Goal: Task Accomplishment & Management: Manage account settings

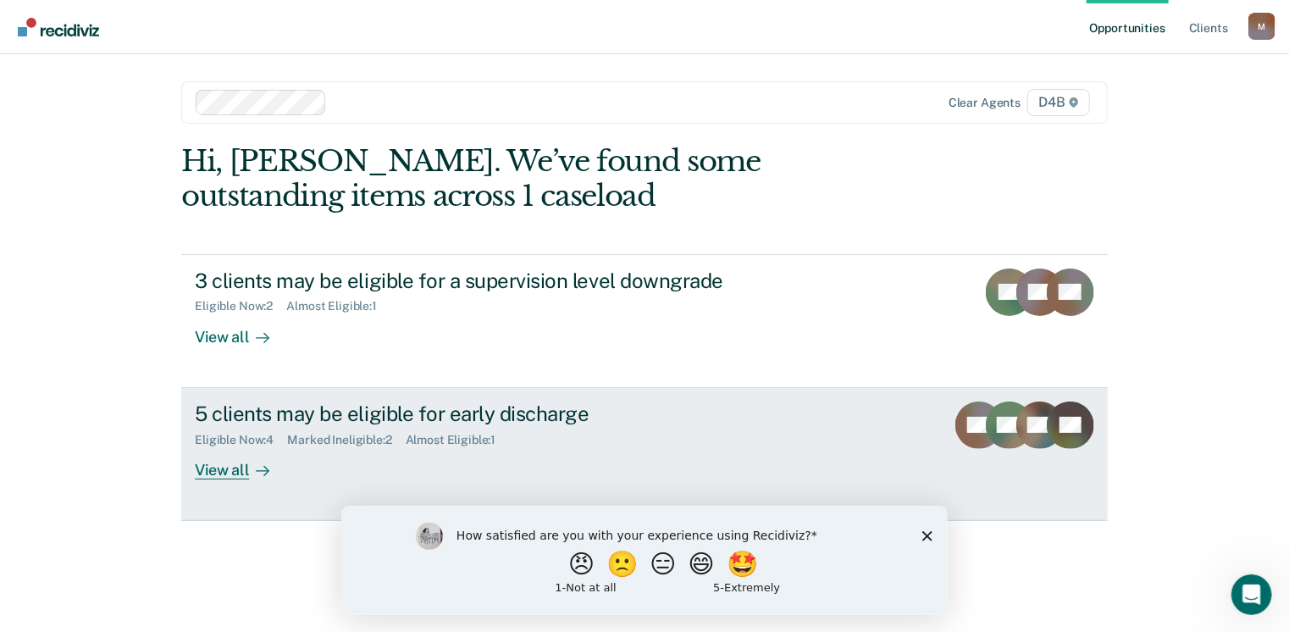
click at [444, 417] on div "5 clients may be eligible for early discharge" at bounding box center [492, 413] width 594 height 25
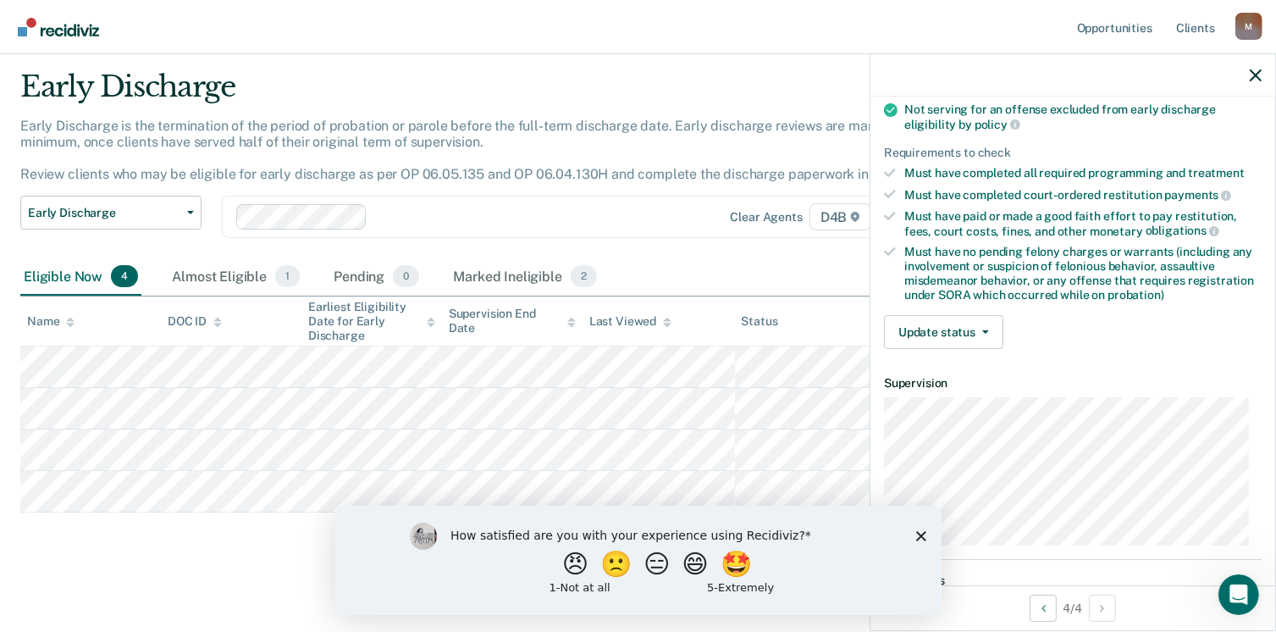
scroll to position [254, 0]
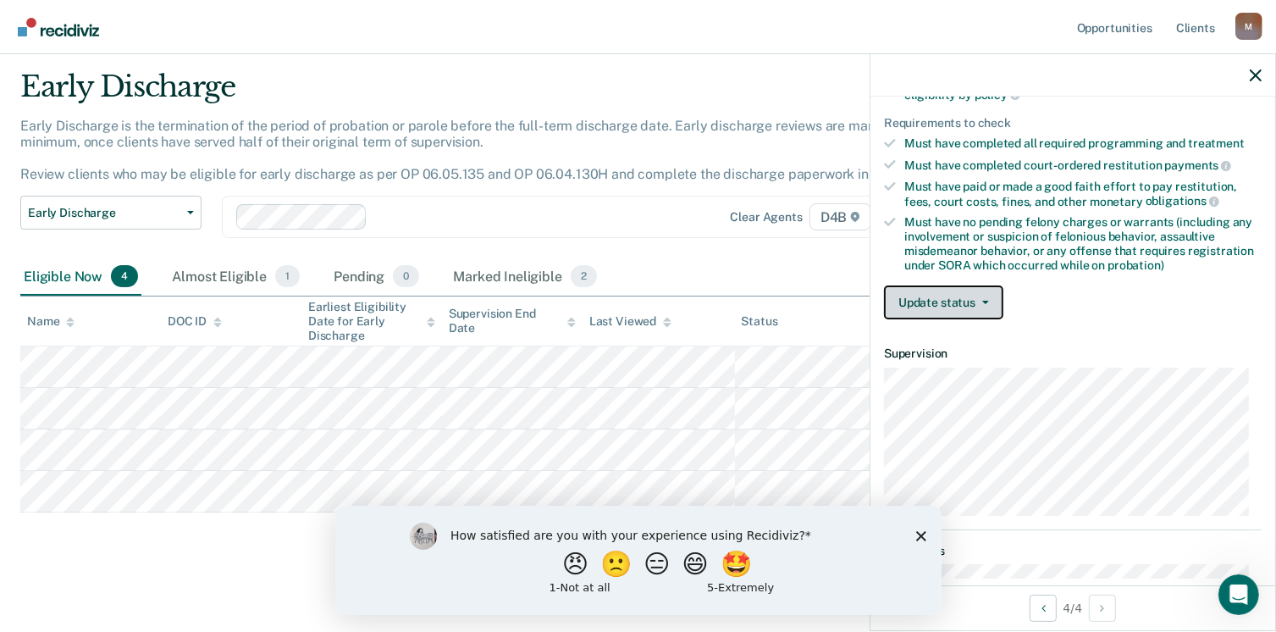
click at [975, 306] on button "Update status" at bounding box center [943, 302] width 119 height 34
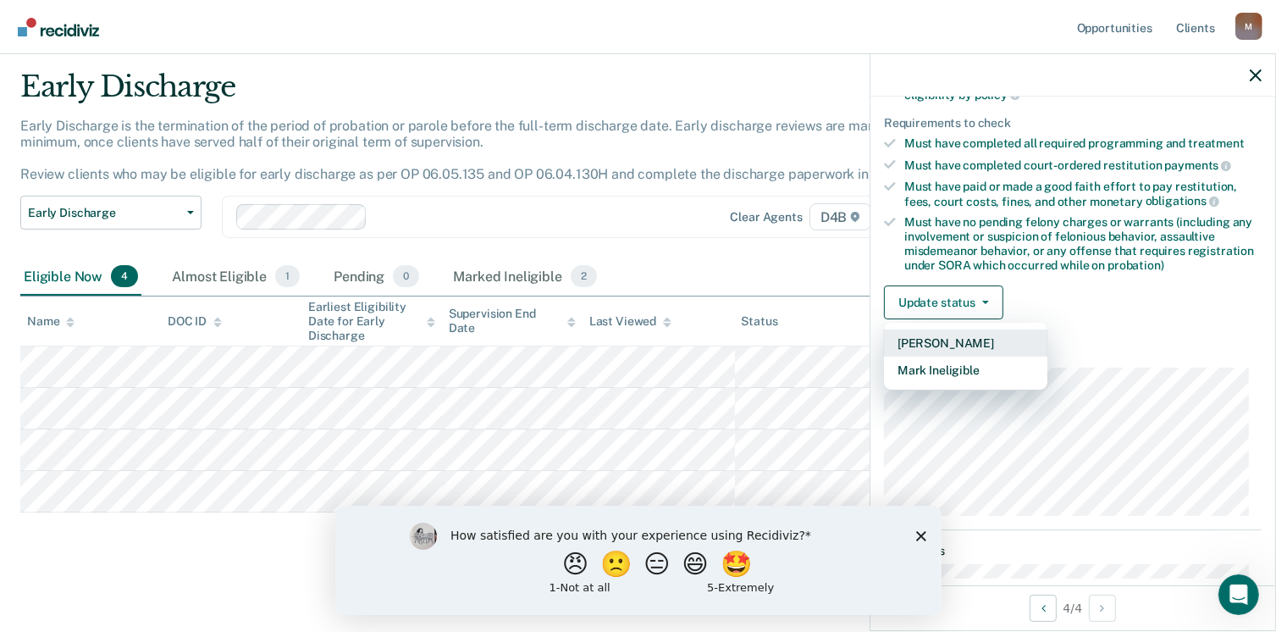
click at [980, 334] on button "[PERSON_NAME]" at bounding box center [965, 342] width 163 height 27
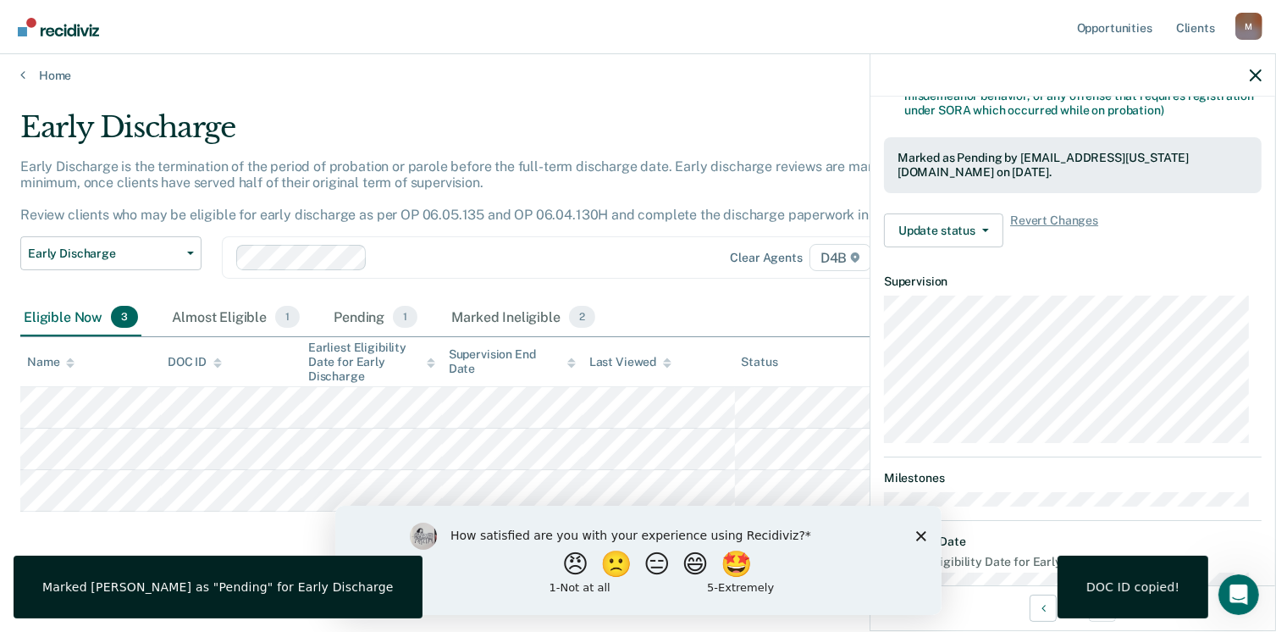
scroll to position [438, 0]
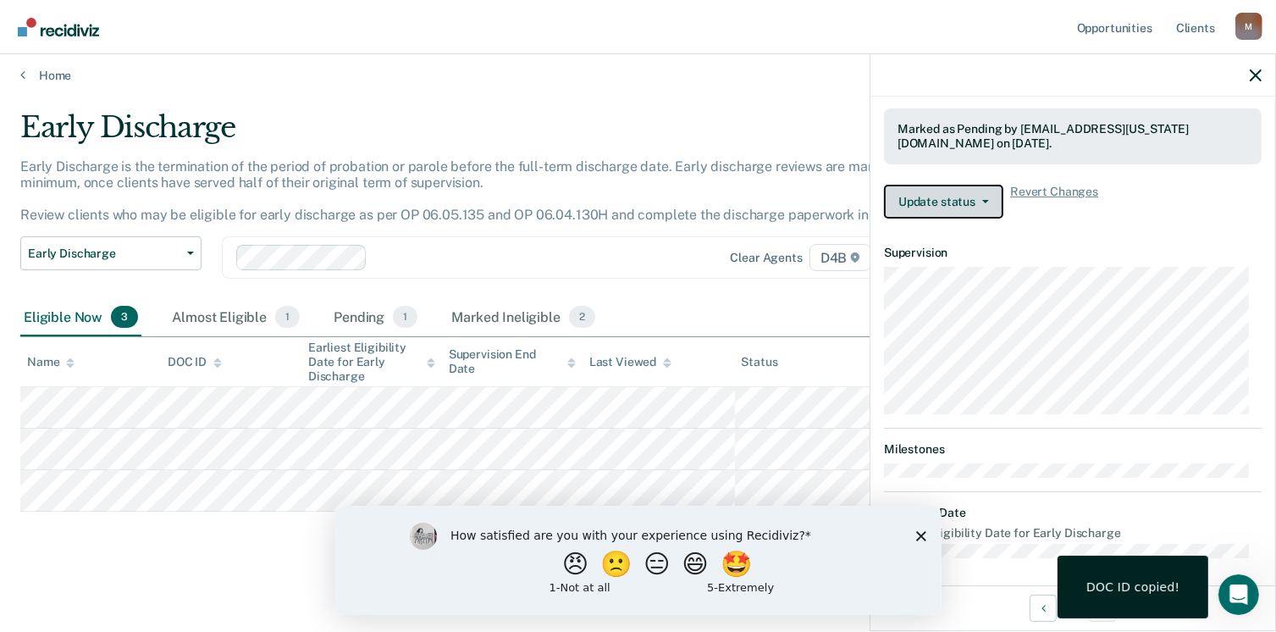
click at [992, 197] on button "Update status" at bounding box center [943, 202] width 119 height 34
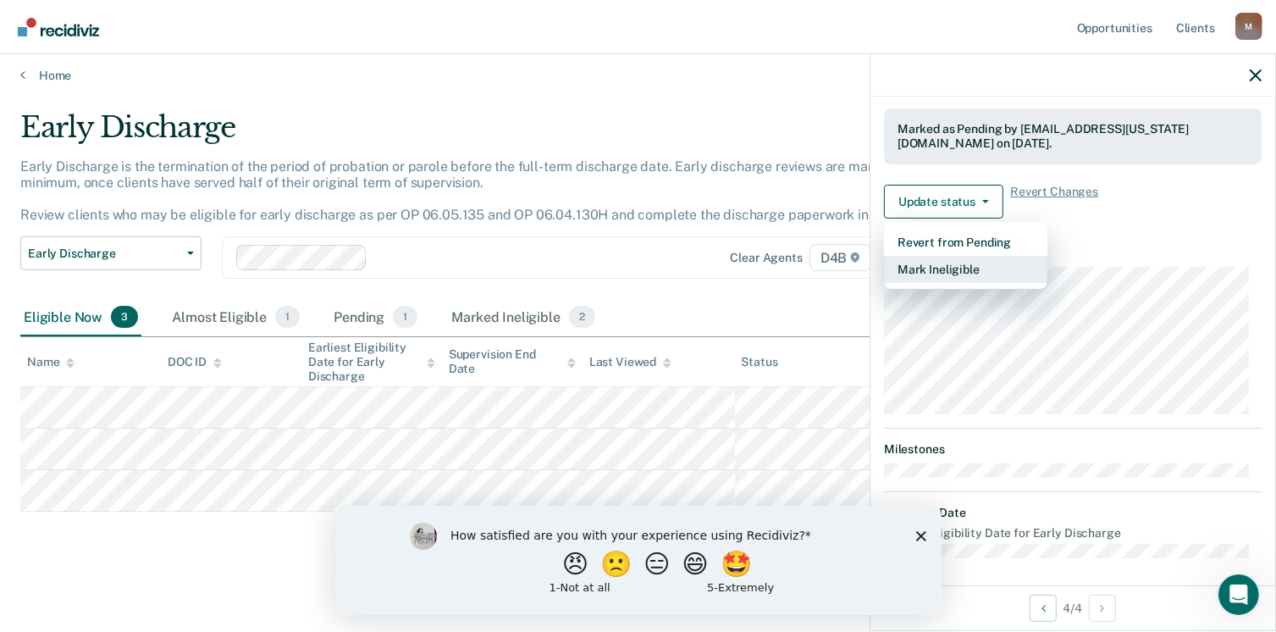
click at [985, 262] on button "Mark Ineligible" at bounding box center [965, 269] width 163 height 27
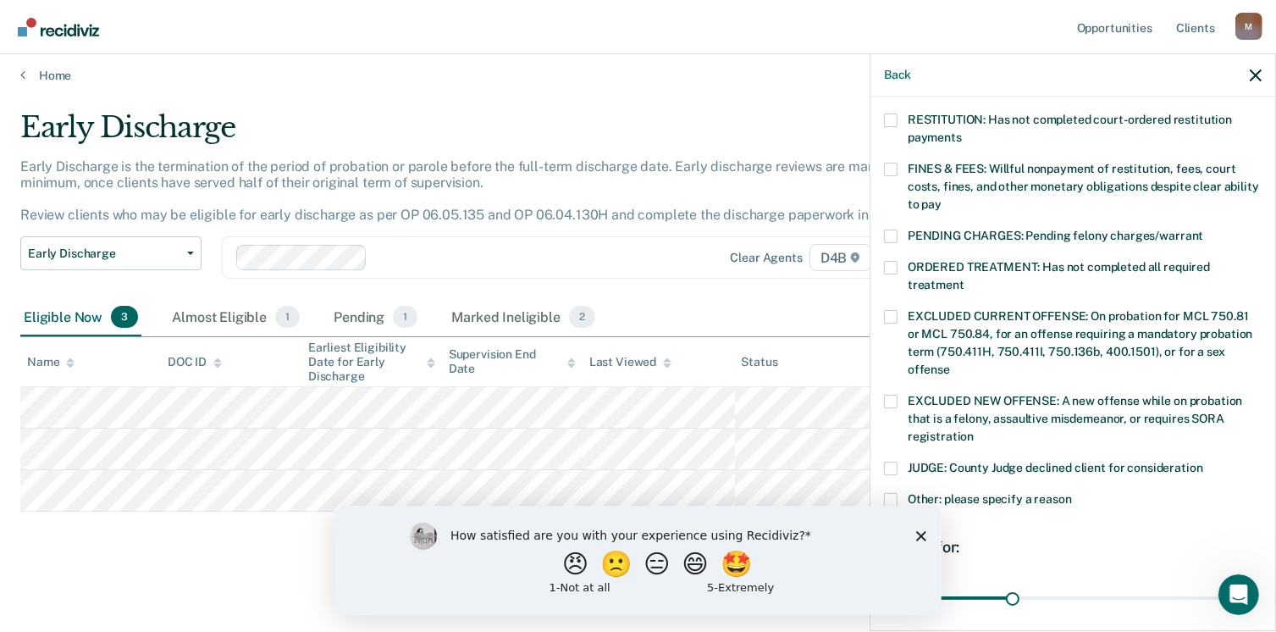
click at [887, 493] on span at bounding box center [891, 500] width 14 height 14
click at [1072, 493] on input "Other: please specify a reason" at bounding box center [1072, 493] width 0 height 0
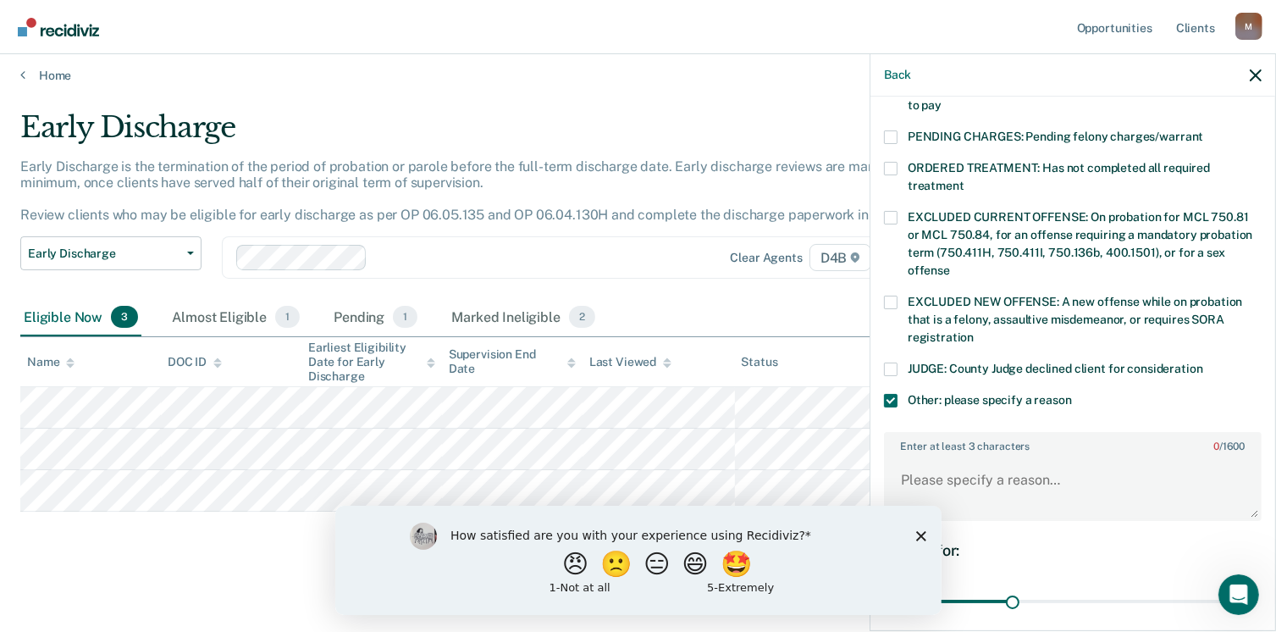
scroll to position [666, 0]
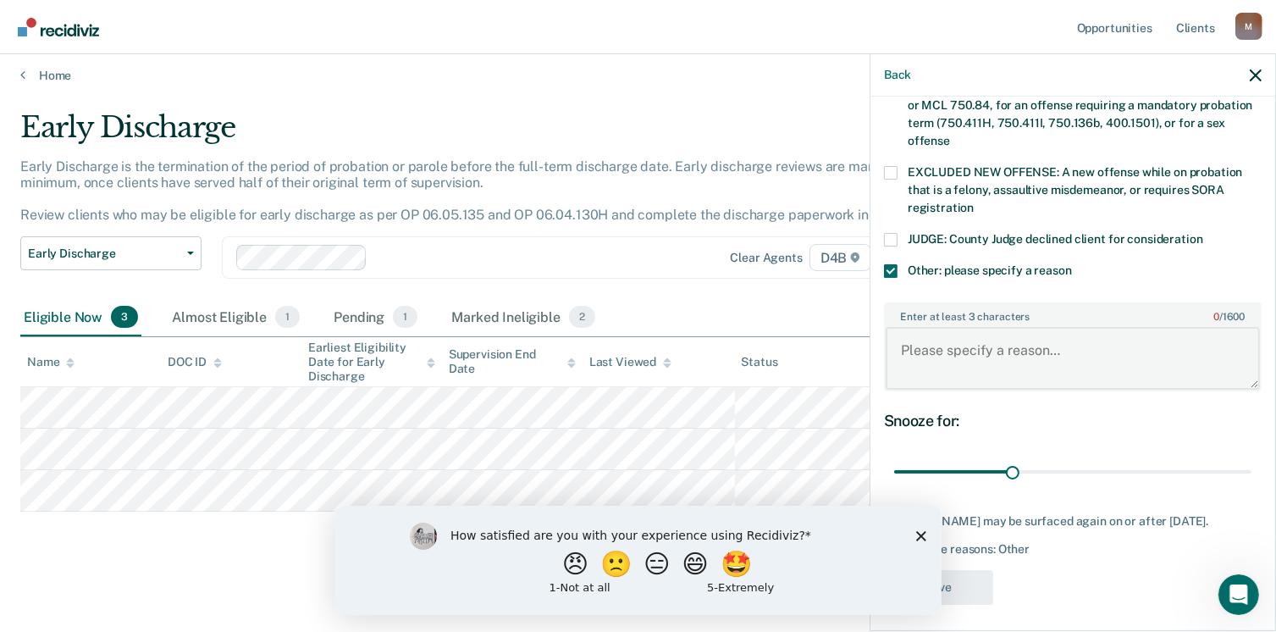
click at [974, 329] on textarea "Enter at least 3 characters 0 / 1600" at bounding box center [1073, 358] width 374 height 63
type textarea "P has pending charges"
click at [979, 584] on button "Save" at bounding box center [938, 587] width 109 height 35
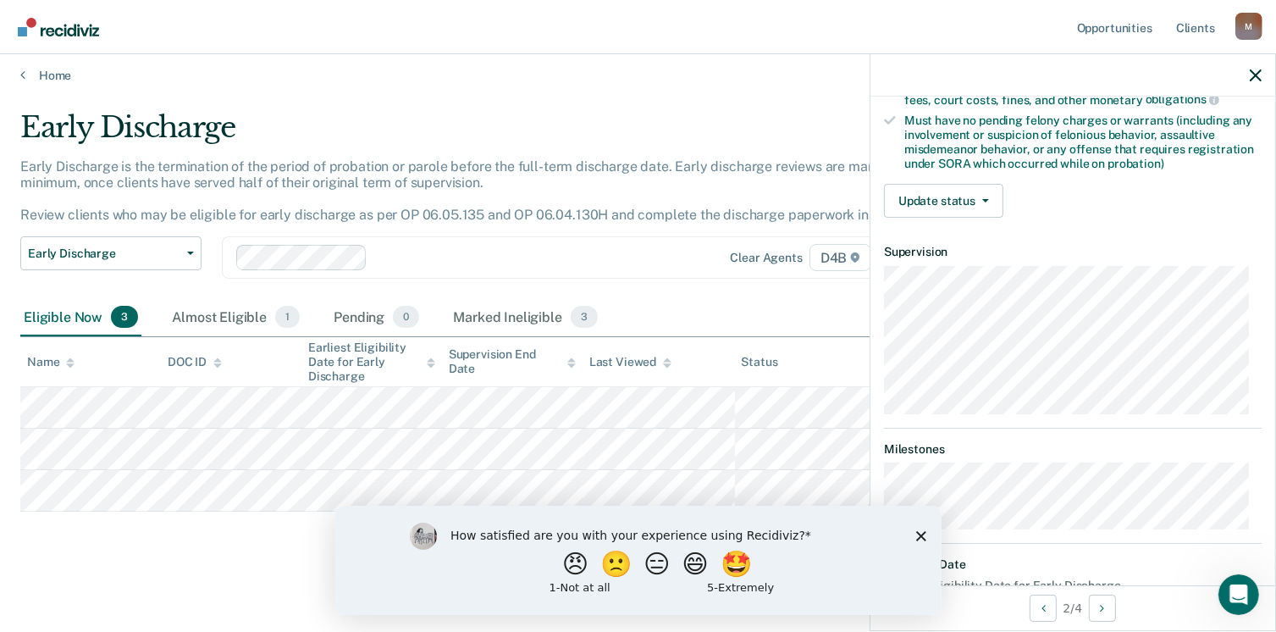
scroll to position [408, 0]
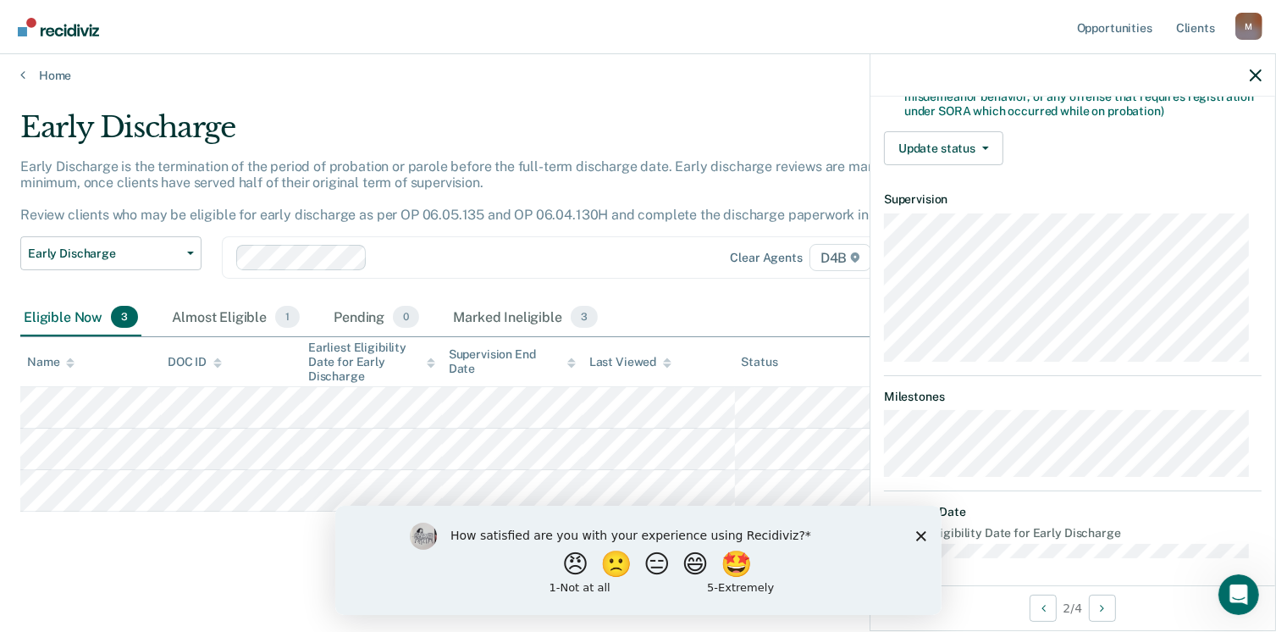
click at [931, 531] on div "How satisfied are you with your experience using Recidiviz? 😠 🙁 😑 😄 🤩 1 - Not a…" at bounding box center [637, 559] width 606 height 109
click at [921, 535] on polygon "Close survey" at bounding box center [920, 535] width 10 height 10
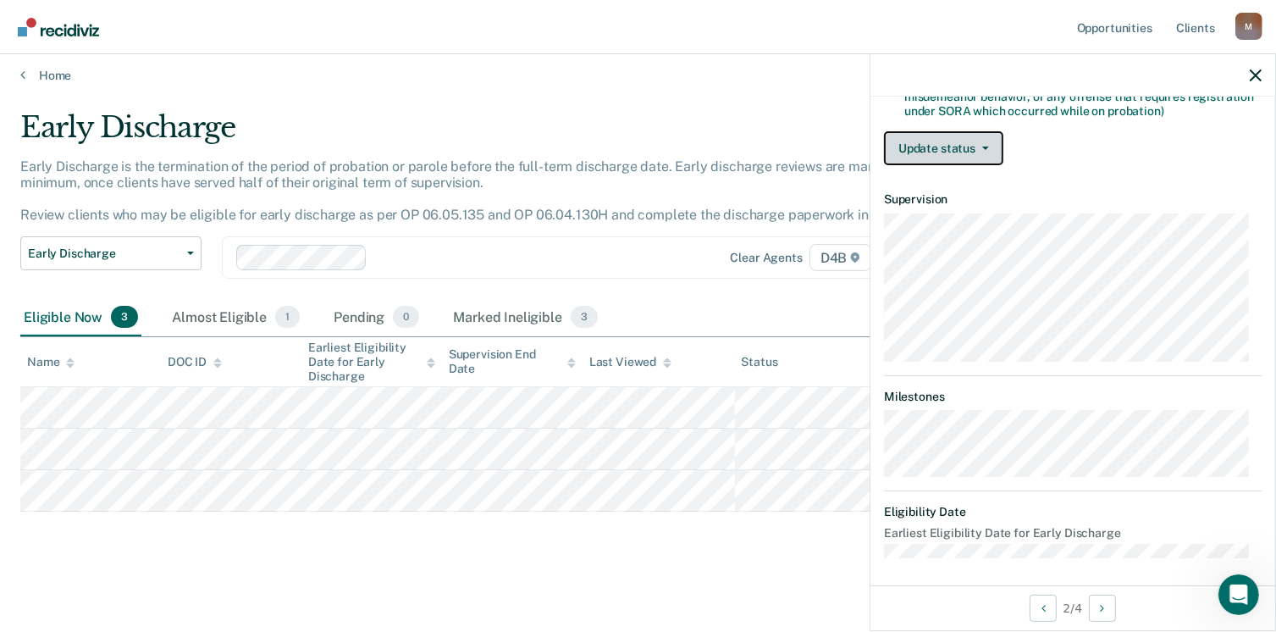
click at [986, 144] on button "Update status" at bounding box center [943, 148] width 119 height 34
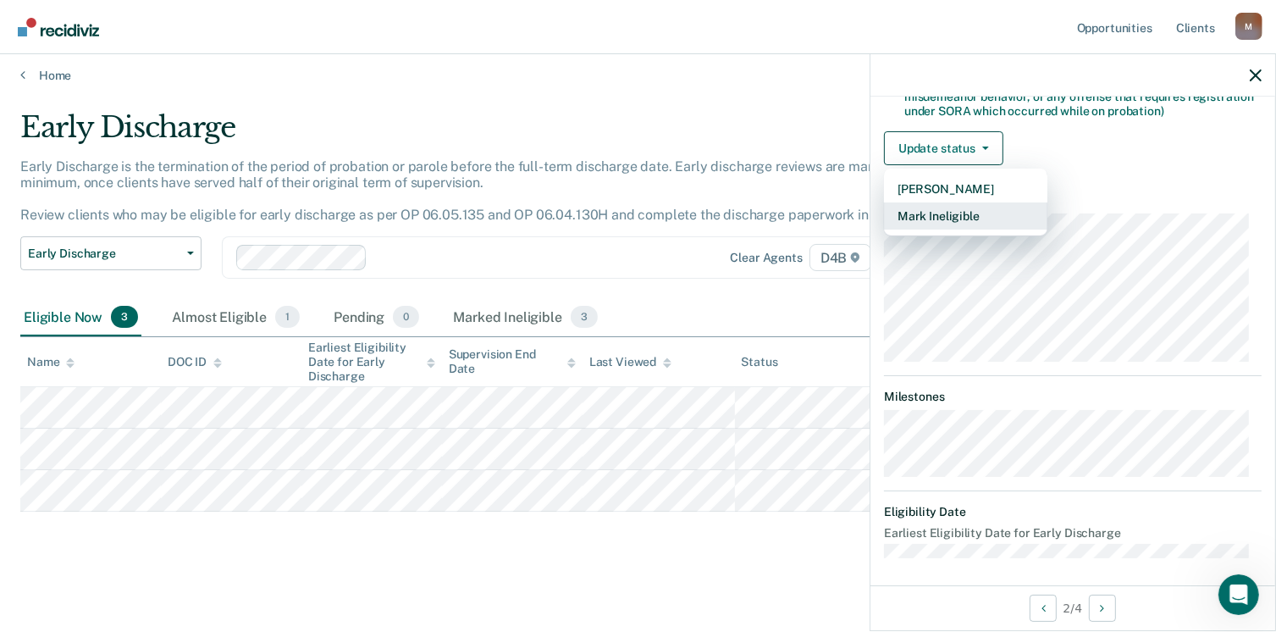
click at [984, 212] on button "Mark Ineligible" at bounding box center [965, 215] width 163 height 27
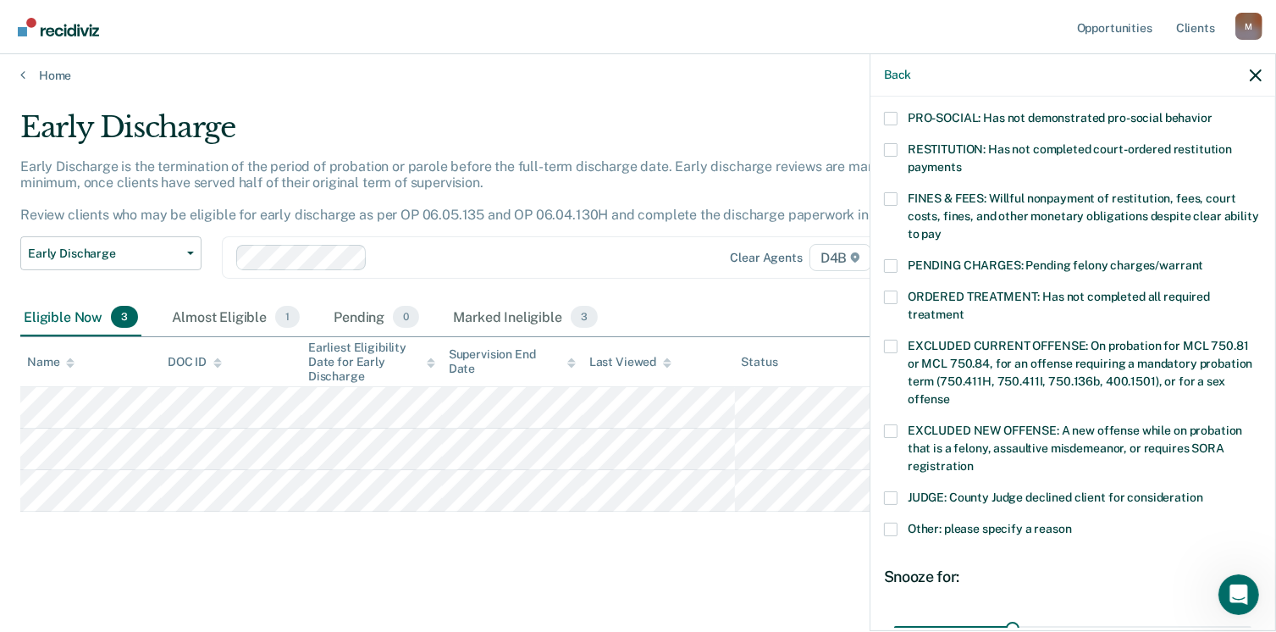
click at [888, 522] on span at bounding box center [891, 529] width 14 height 14
click at [1072, 522] on input "Other: please specify a reason" at bounding box center [1072, 522] width 0 height 0
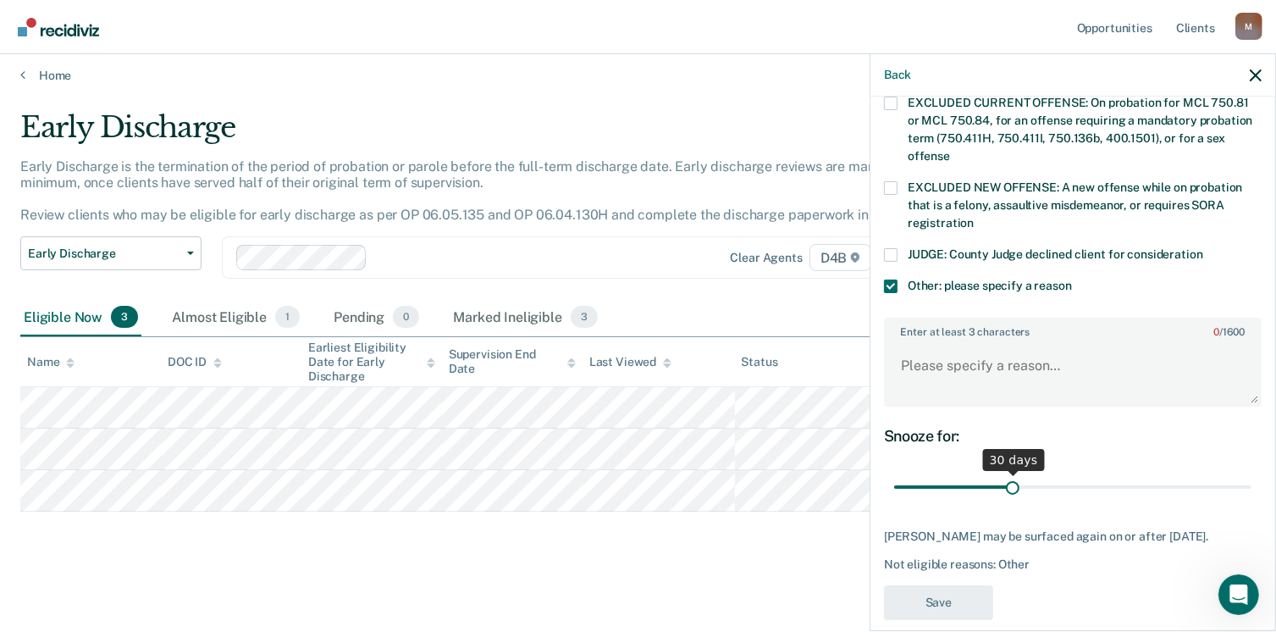
scroll to position [652, 0]
click at [948, 341] on textarea "Enter at least 3 characters 0 / 1600" at bounding box center [1073, 372] width 374 height 63
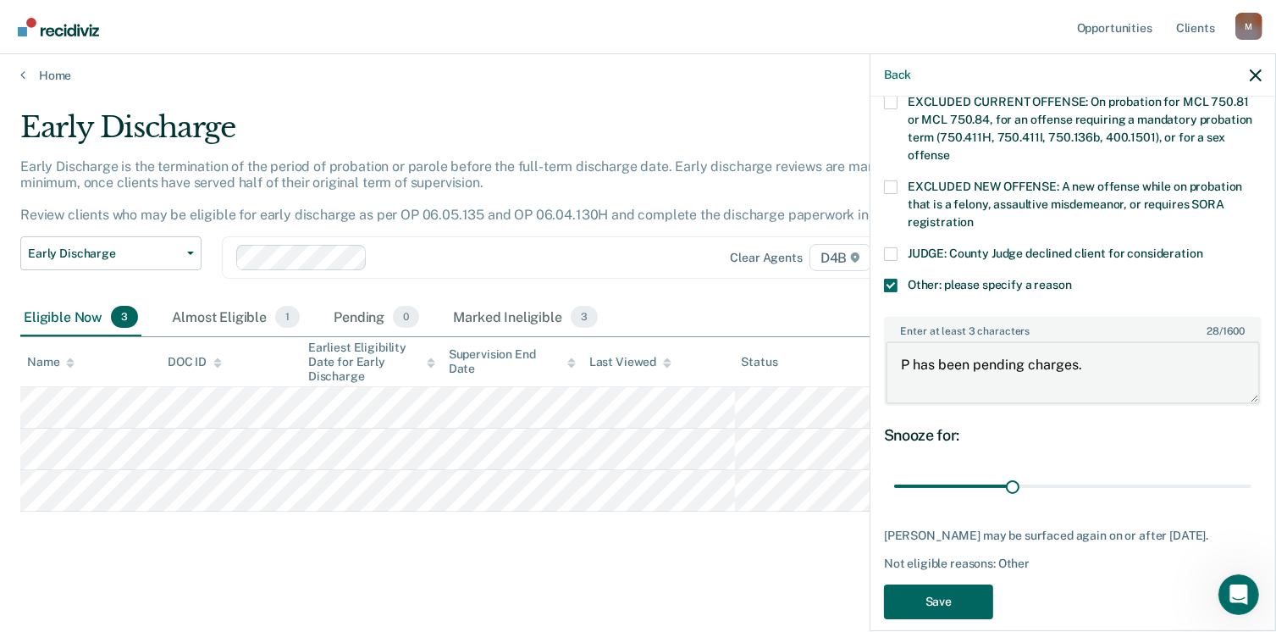
type textarea "P has been pending charges."
click at [949, 584] on button "Save" at bounding box center [938, 601] width 109 height 35
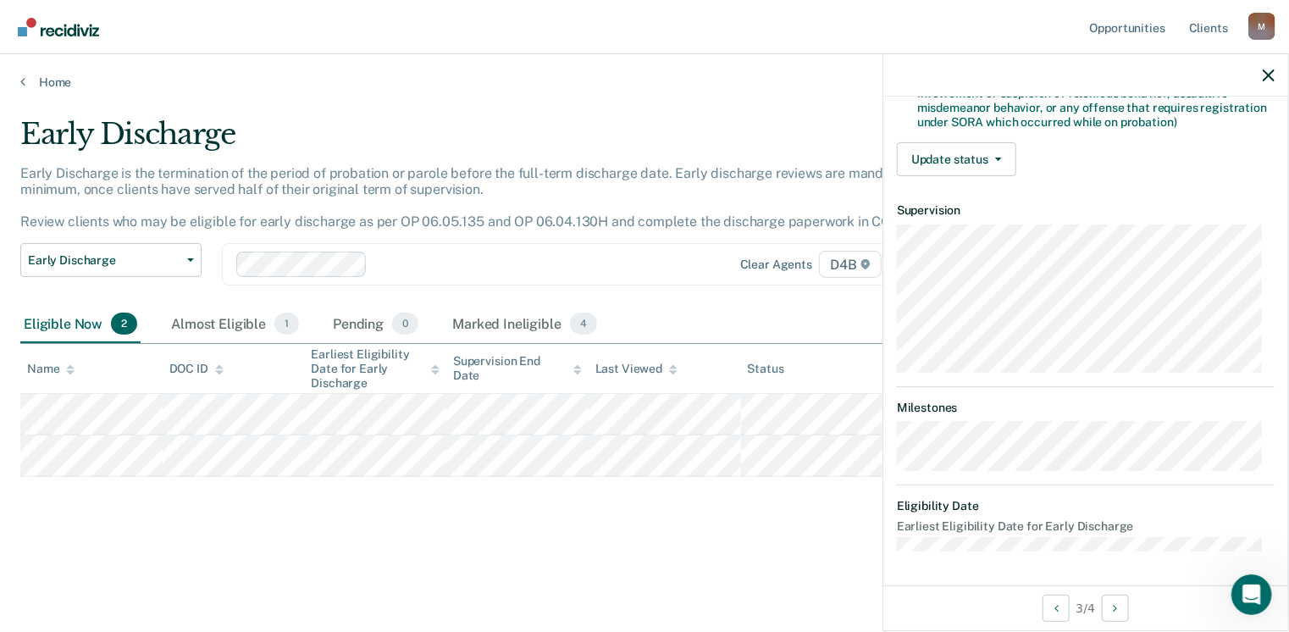
scroll to position [390, 0]
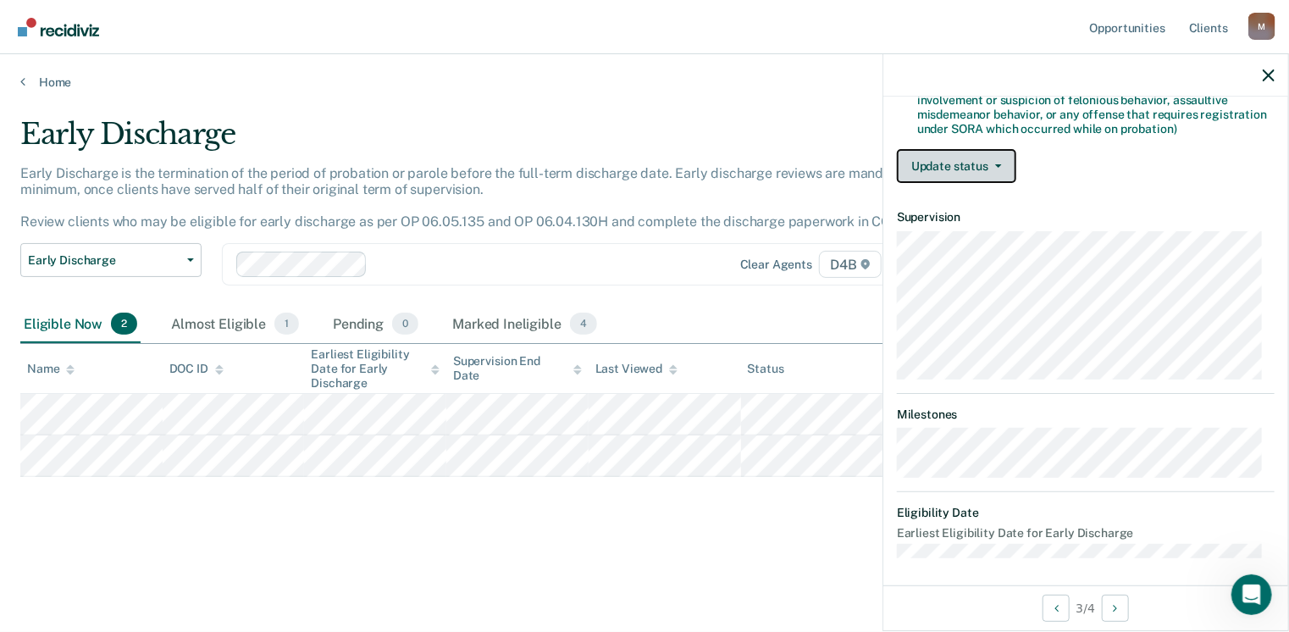
click at [992, 164] on span "button" at bounding box center [995, 165] width 14 height 3
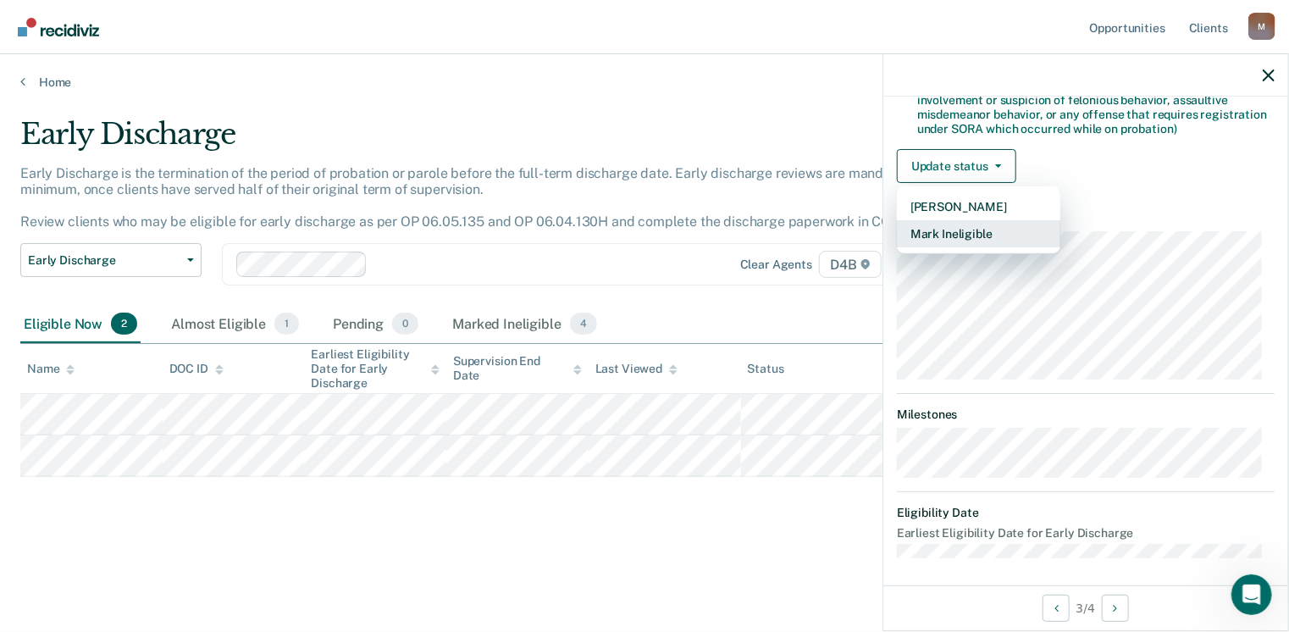
click at [983, 220] on button "Mark Ineligible" at bounding box center [978, 233] width 163 height 27
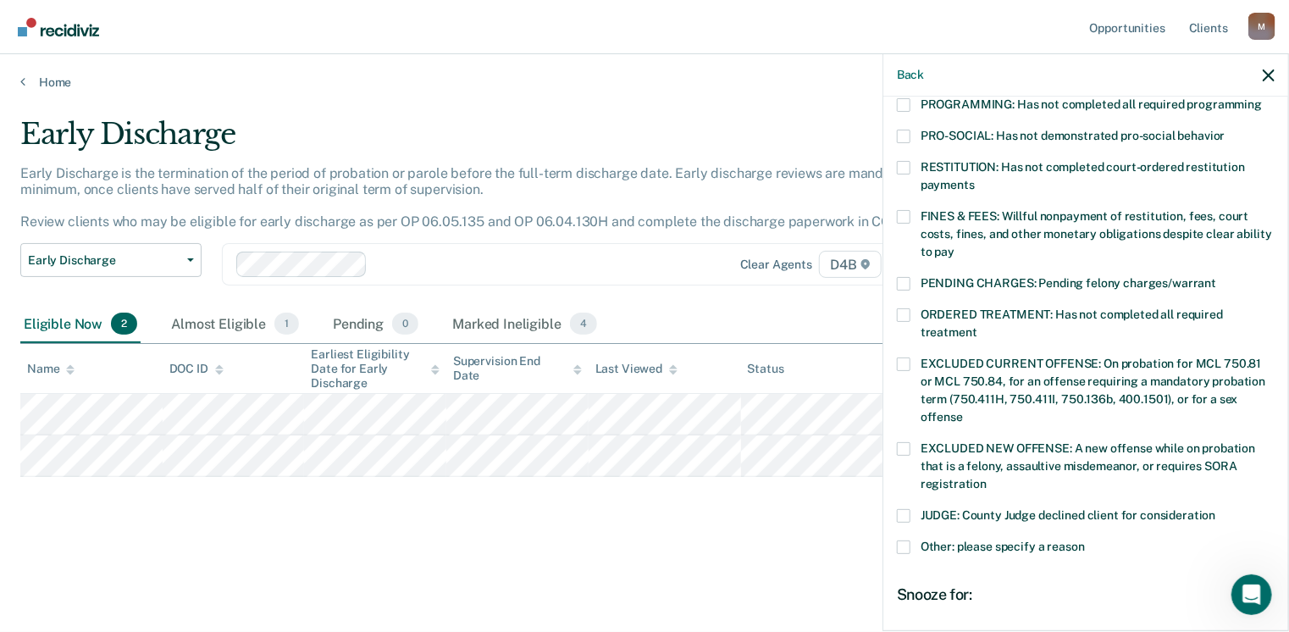
click at [903, 540] on span at bounding box center [904, 547] width 14 height 14
click at [1085, 540] on input "Other: please specify a reason" at bounding box center [1085, 540] width 0 height 0
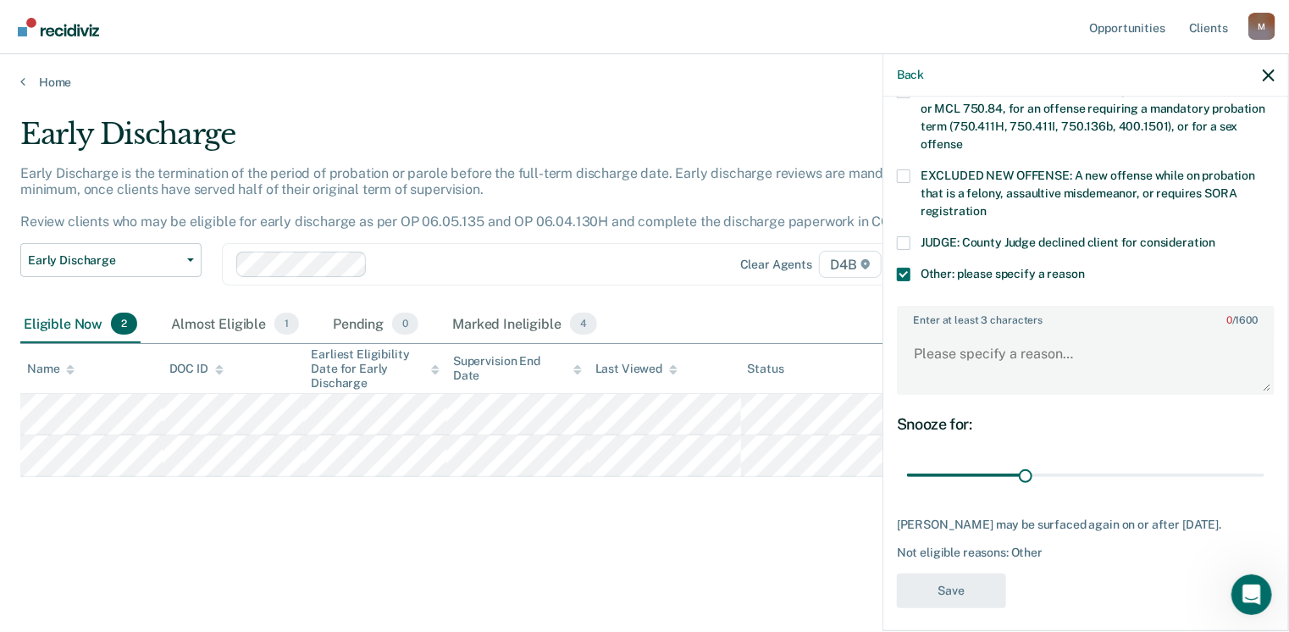
scroll to position [666, 0]
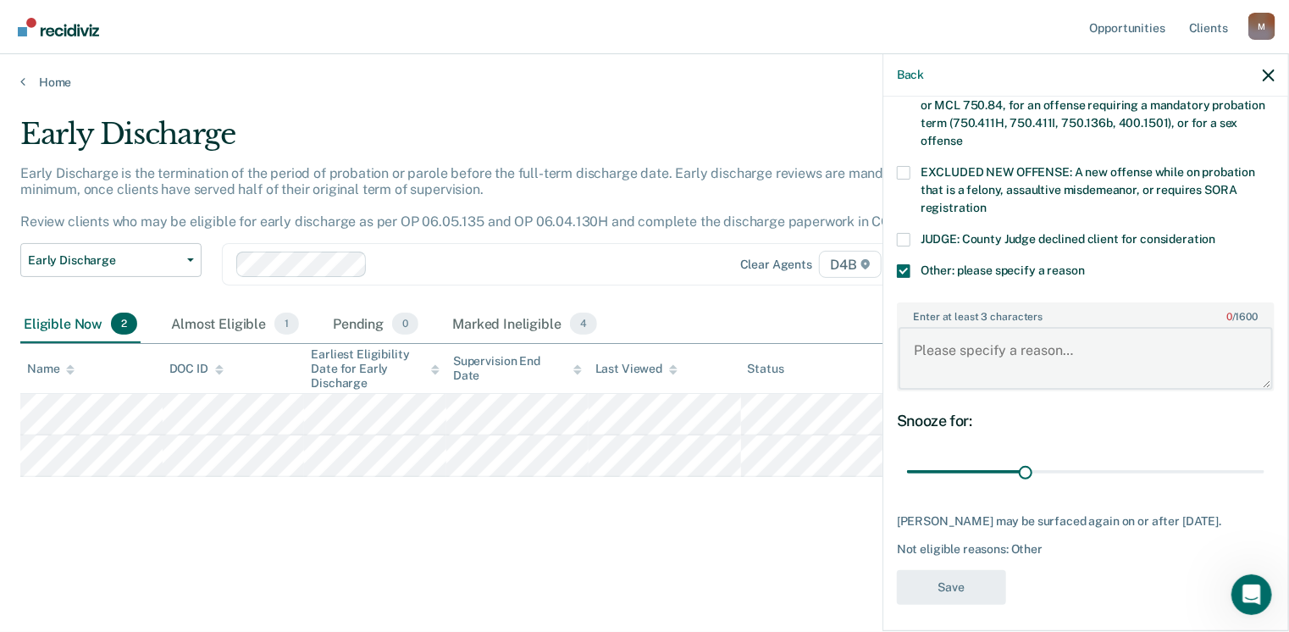
click at [972, 341] on textarea "Enter at least 3 characters 0 / 1600" at bounding box center [1085, 358] width 374 height 63
type textarea "P has been pending charges"
click at [962, 587] on button "Save" at bounding box center [951, 587] width 109 height 35
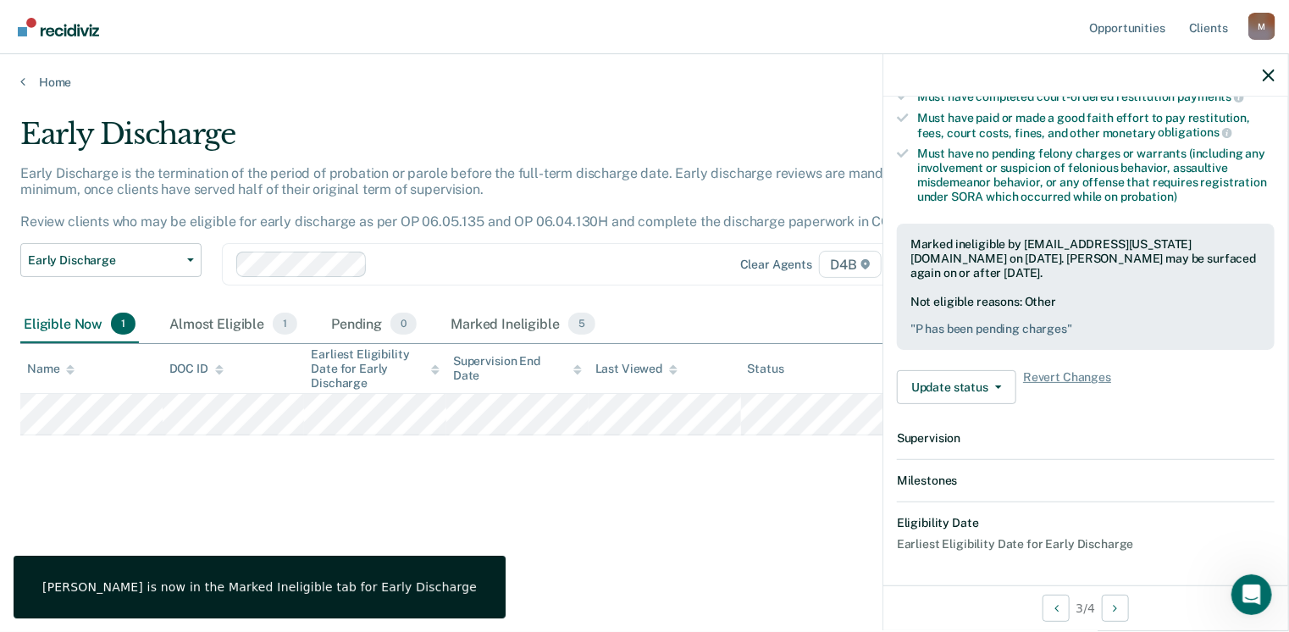
scroll to position [544, 0]
